Goal: Find specific page/section: Find specific page/section

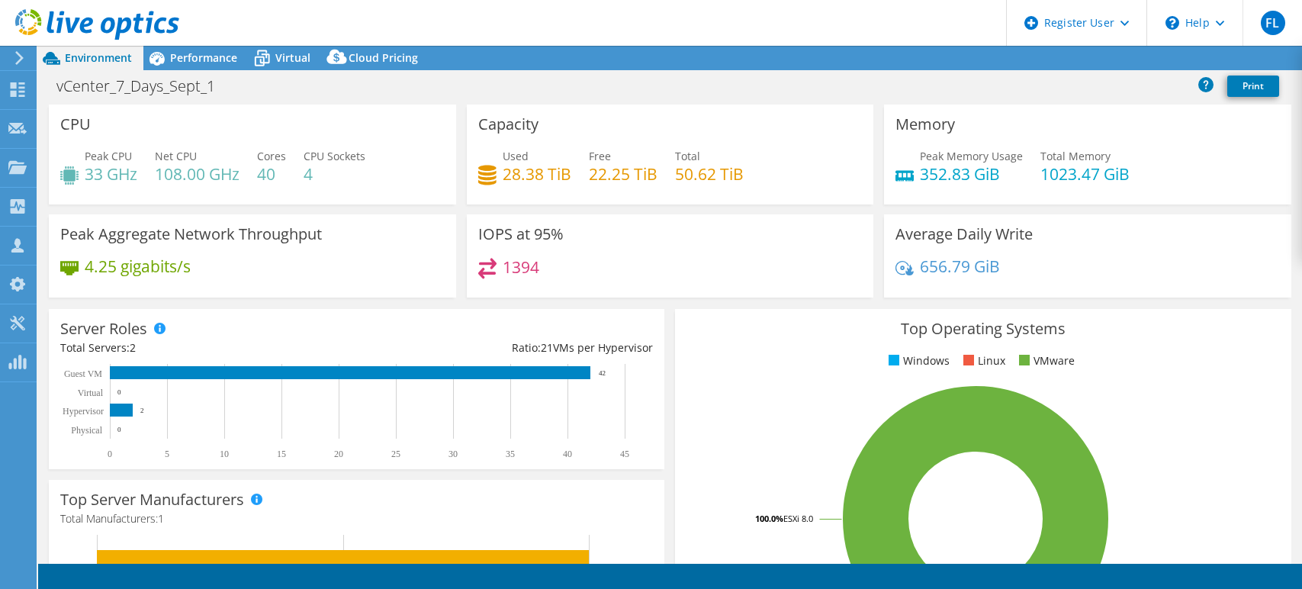
select select "USD"
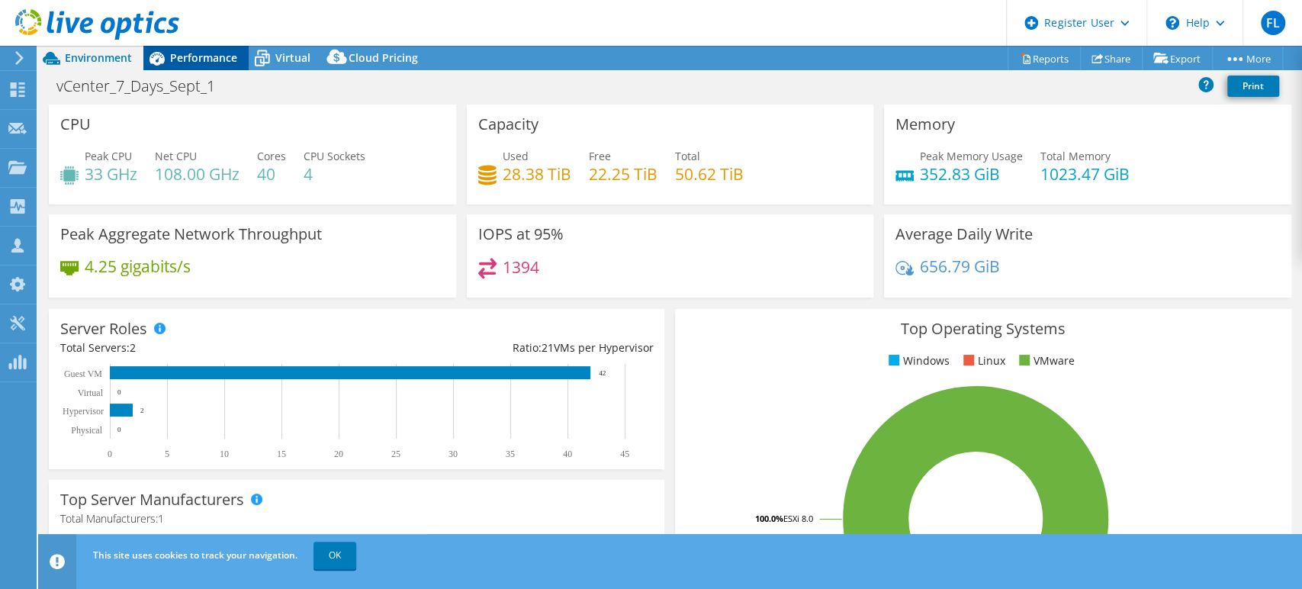
click at [217, 68] on div "Performance" at bounding box center [195, 58] width 105 height 24
